Goal: Transaction & Acquisition: Register for event/course

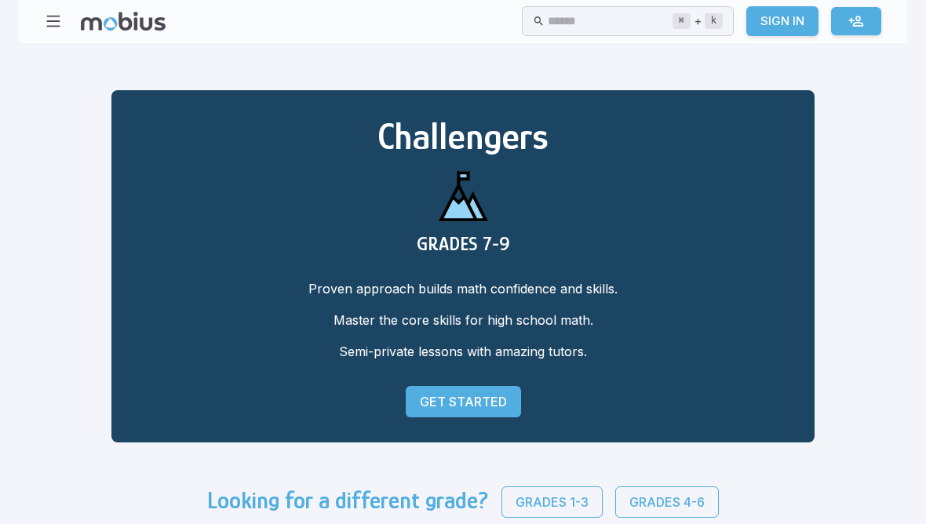
click at [420, 403] on p "Get Started" at bounding box center [463, 401] width 87 height 19
click at [406, 414] on link "Get Started" at bounding box center [463, 401] width 115 height 31
